Goal: Task Accomplishment & Management: Complete application form

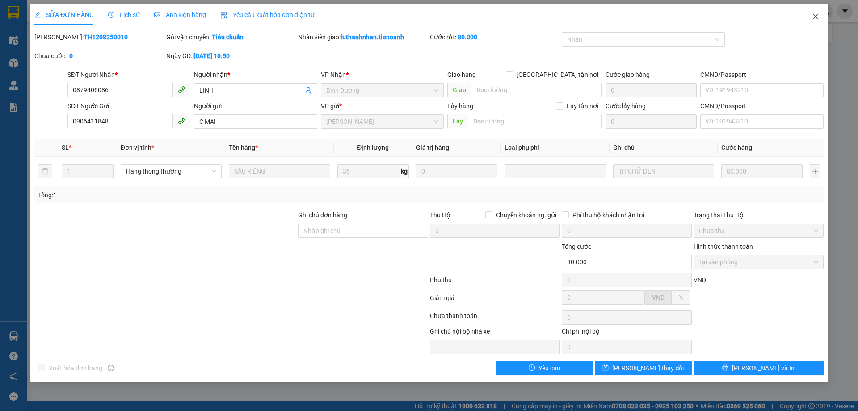
click at [813, 17] on icon "close" at bounding box center [815, 16] width 7 height 7
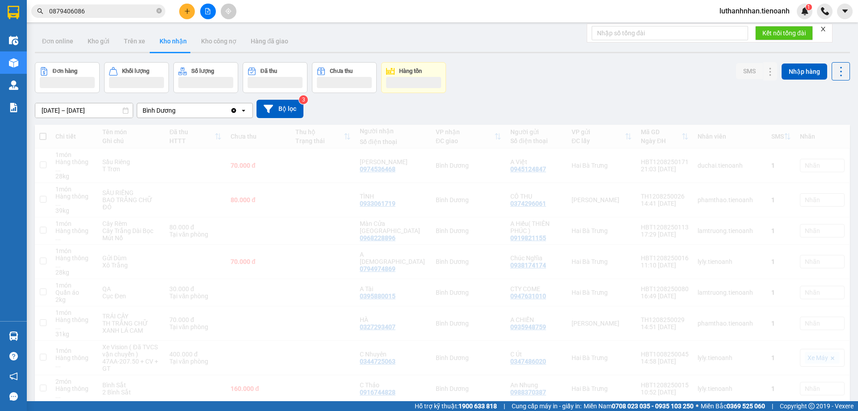
click at [110, 9] on input "0879406086" at bounding box center [101, 11] width 105 height 10
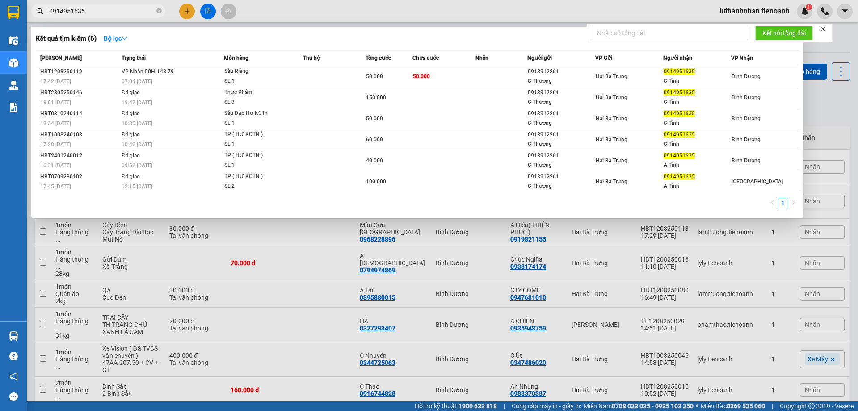
type input "0914951635"
click at [220, 73] on td "VP Nhận 50H-148.79 07:04 [DATE]" at bounding box center [171, 76] width 105 height 21
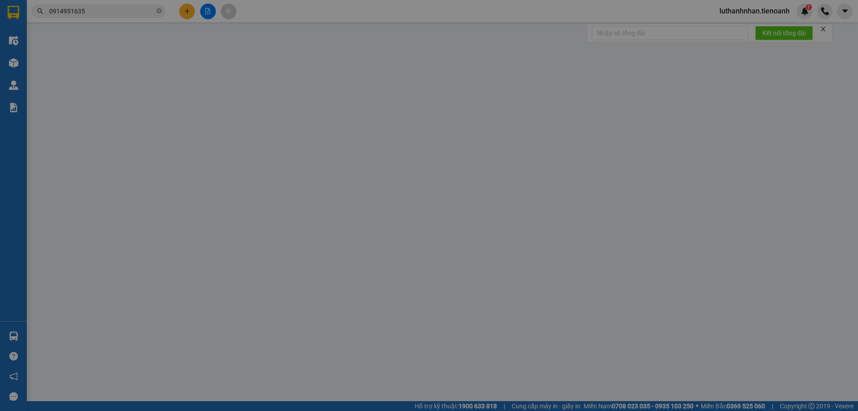
type input "0914951635"
type input "C Tình"
type input "0913912261"
type input "C Thương"
type input "50.000"
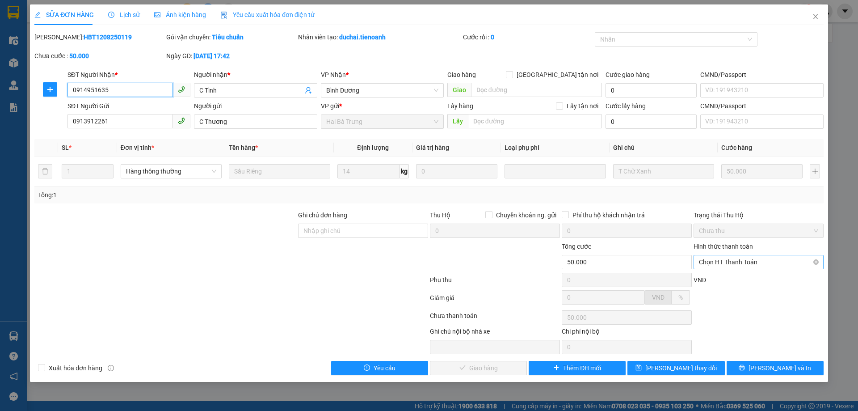
click at [757, 267] on span "Chọn HT Thanh Toán" at bounding box center [758, 261] width 119 height 13
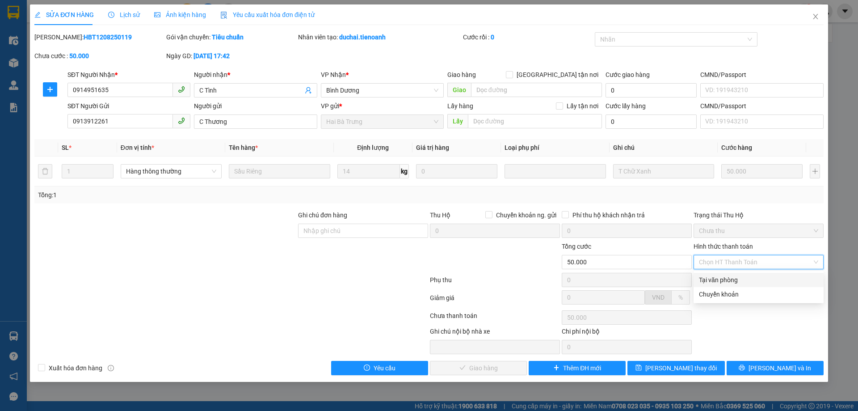
click at [733, 284] on div "Tại văn phòng" at bounding box center [758, 280] width 119 height 10
type input "0"
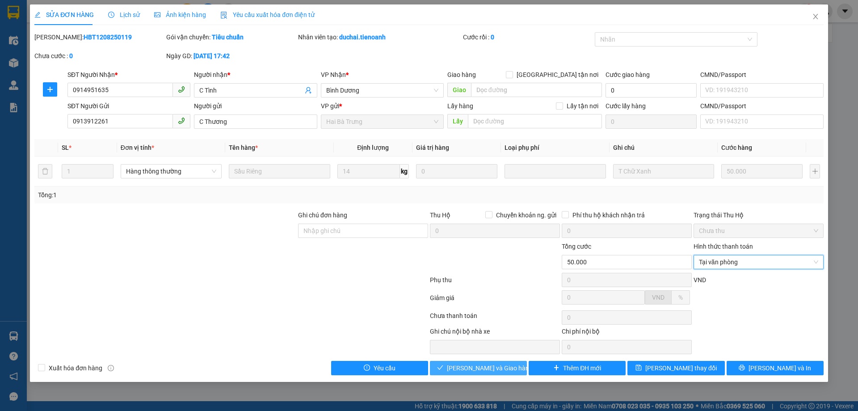
click at [505, 370] on span "[PERSON_NAME] và Giao hàng" at bounding box center [490, 368] width 86 height 10
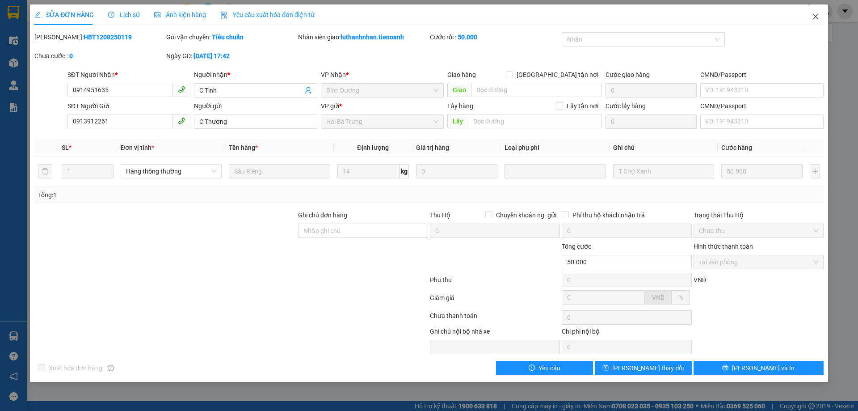
click at [815, 15] on icon "close" at bounding box center [815, 16] width 7 height 7
